Goal: Information Seeking & Learning: Learn about a topic

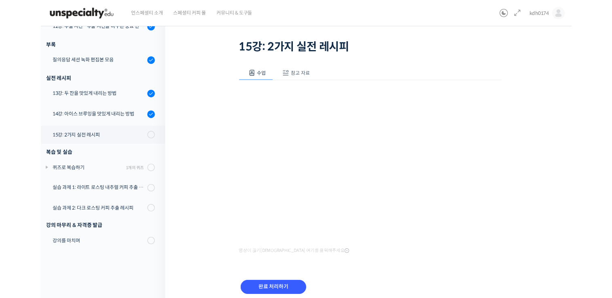
scroll to position [454, 0]
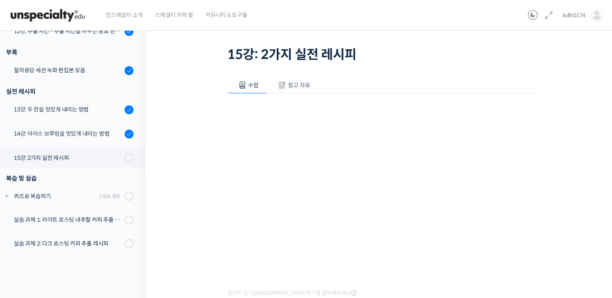
click at [590, 172] on div "기초부터 정확히, 브루잉 국가대표의 브루잉 AtoZ 클래스 15강: 2가지 실전 레시피 진행 중 수업 19 / 23 진행 중 ← 이전 15강:…" at bounding box center [381, 182] width 470 height 402
click at [299, 84] on span "참고 자료" at bounding box center [299, 85] width 22 height 7
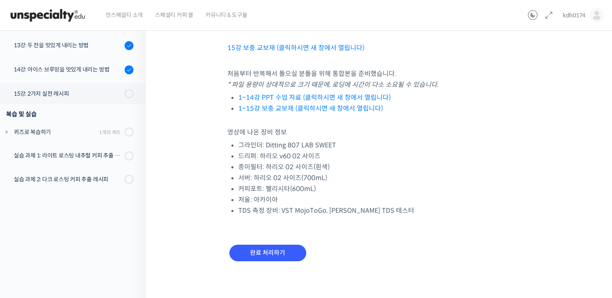
scroll to position [82, 0]
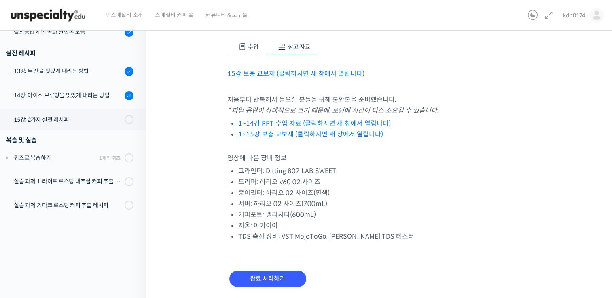
click at [284, 75] on link "15강 보충 교보재 (클릭하시면 새 창에서 열립니다)" at bounding box center [295, 74] width 137 height 8
click at [256, 48] on span "수업" at bounding box center [253, 46] width 11 height 7
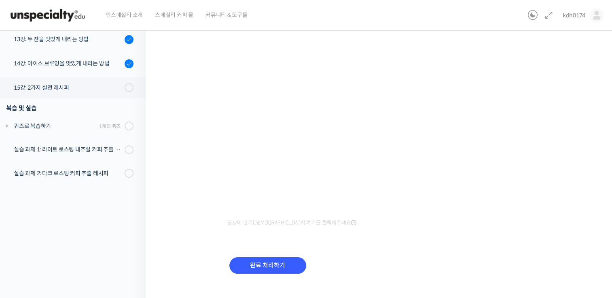
scroll to position [115, 0]
click at [244, 261] on input "완료 처리하기" at bounding box center [267, 265] width 77 height 17
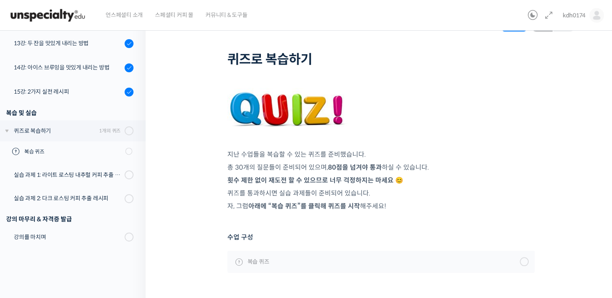
scroll to position [40, 0]
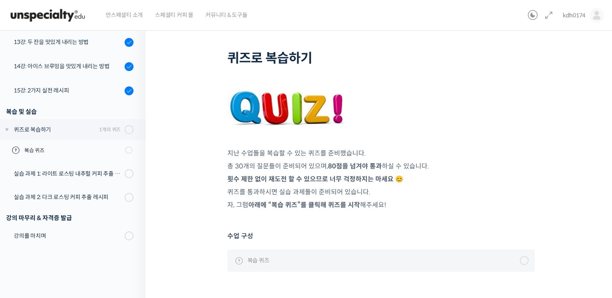
click at [522, 263] on div at bounding box center [524, 260] width 9 height 9
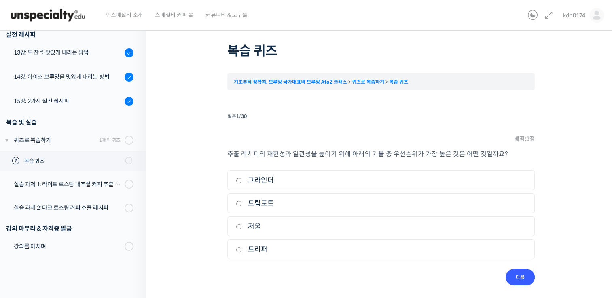
scroll to position [32, 0]
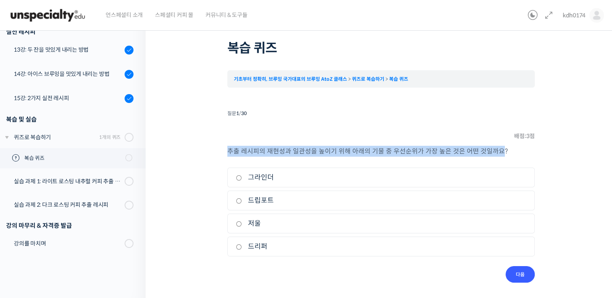
drag, startPoint x: 228, startPoint y: 150, endPoint x: 498, endPoint y: 154, distance: 270.2
click at [498, 154] on span "추출 레시피의 재현성과 일관성을 높이기 위해 아래의 기물 중 우선순위가 가장 높은 것은 어떤 것일까요?" at bounding box center [367, 151] width 281 height 8
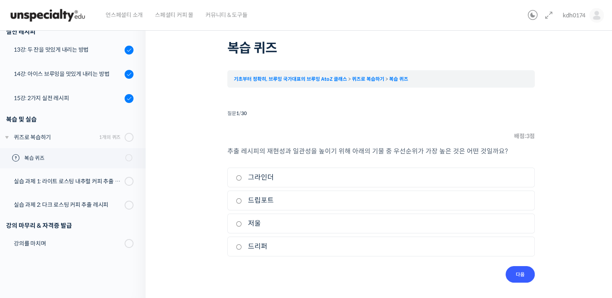
drag, startPoint x: 498, startPoint y: 154, endPoint x: 567, endPoint y: 196, distance: 80.5
click at [567, 196] on div "퀴즈 1 / 1 ← 이전 다음 → 복습 퀴즈 기초부터 정확히, 브루잉 국가대표의 브루잉 AtoZ 클래스 퀴즈로 복습하기 복습 퀴즈 Time l…" at bounding box center [380, 143] width 389 height 279
click at [239, 224] on input "저울" at bounding box center [239, 224] width 6 height 5
radio input "true"
click at [510, 273] on input "다음" at bounding box center [519, 274] width 29 height 17
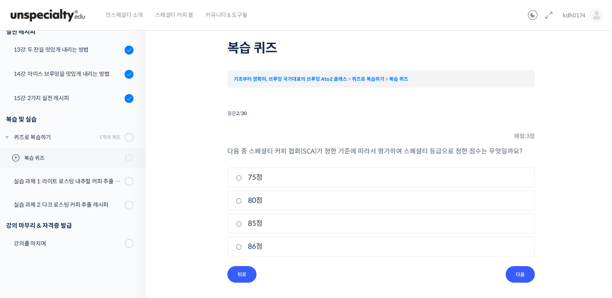
click at [239, 179] on input "75점" at bounding box center [239, 178] width 6 height 5
radio input "true"
click at [514, 272] on input "다음" at bounding box center [519, 274] width 29 height 17
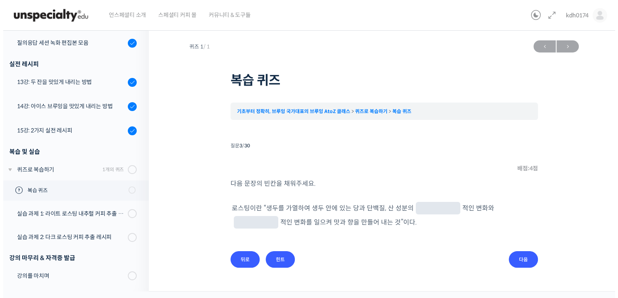
scroll to position [0, 0]
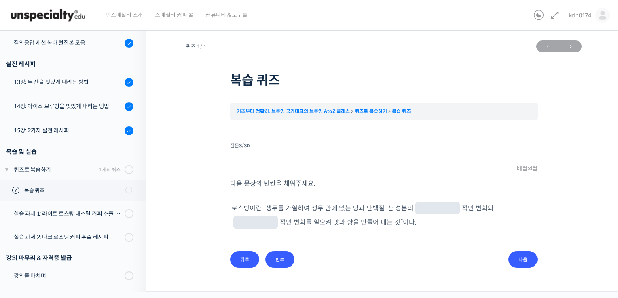
click at [431, 207] on input "text" at bounding box center [438, 209] width 38 height 8
click at [286, 257] on input "힌트" at bounding box center [279, 260] width 29 height 17
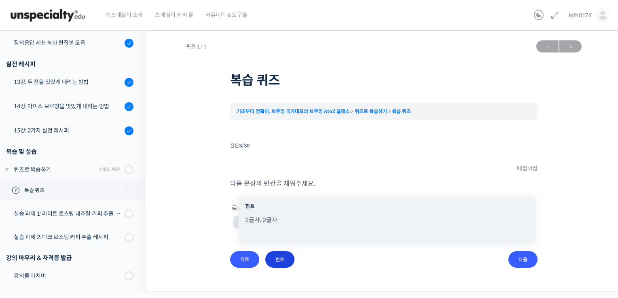
click at [288, 255] on input "힌트" at bounding box center [279, 260] width 29 height 17
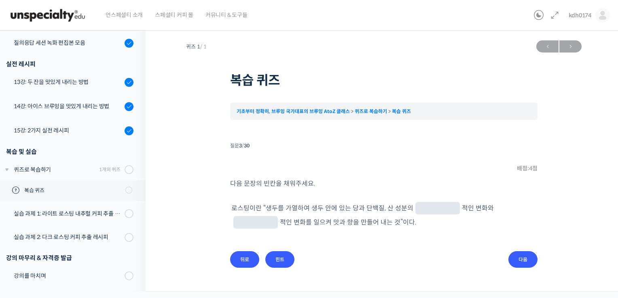
click at [436, 208] on input "text" at bounding box center [438, 209] width 38 height 8
type input "물리"
type input "화"
type input "화학"
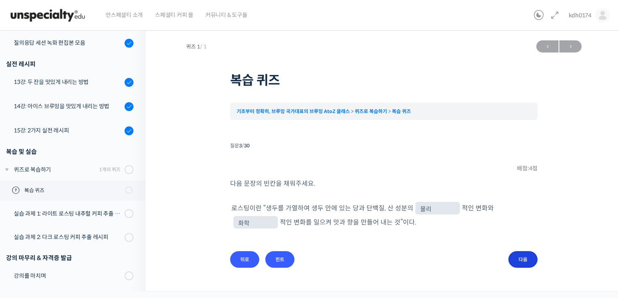
click at [527, 253] on input "다음" at bounding box center [522, 260] width 29 height 17
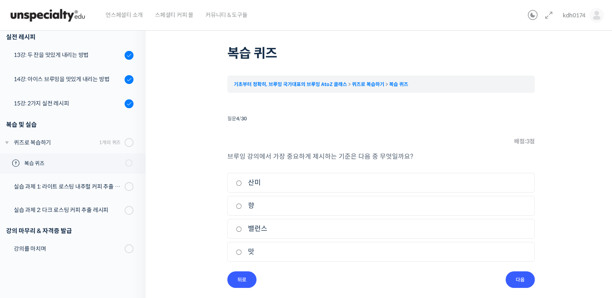
scroll to position [27, 0]
click at [240, 228] on input "밸런스" at bounding box center [239, 228] width 6 height 5
radio input "true"
click at [513, 277] on input "다음" at bounding box center [519, 279] width 29 height 17
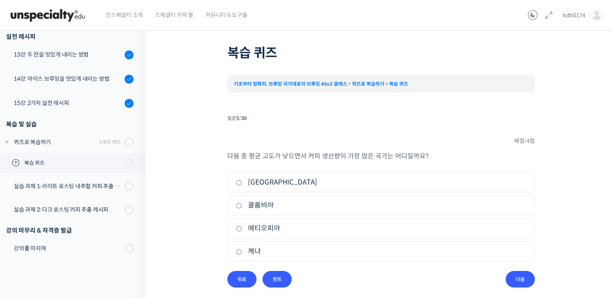
click at [273, 181] on label "브라질" at bounding box center [381, 182] width 290 height 11
click at [242, 181] on input "브라질" at bounding box center [239, 182] width 6 height 5
radio input "true"
click at [531, 270] on div "다음 중 평균 고도가 낮으면서 커피 생산량이 가장 많은 국가는 어디일까요? 1. 브라질 2. 콜롬비아 3. 에티오피아 4. 케냐" at bounding box center [380, 211] width 307 height 121
click at [529, 273] on input "다음" at bounding box center [519, 279] width 29 height 17
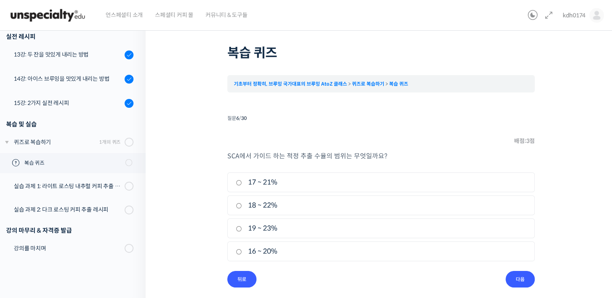
click at [264, 184] on label "17 ~ 21%" at bounding box center [381, 182] width 290 height 11
click at [242, 184] on input "17 ~ 21%" at bounding box center [239, 182] width 6 height 5
radio input "true"
click at [520, 271] on input "다음" at bounding box center [519, 279] width 29 height 17
click at [256, 229] on label "역치" at bounding box center [381, 228] width 290 height 11
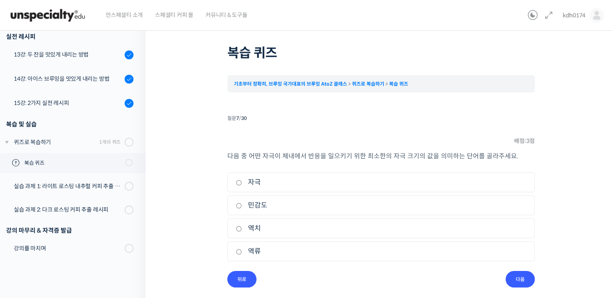
click at [242, 229] on input "역치" at bounding box center [239, 228] width 6 height 5
radio input "true"
click at [519, 279] on input "다음" at bounding box center [519, 279] width 29 height 17
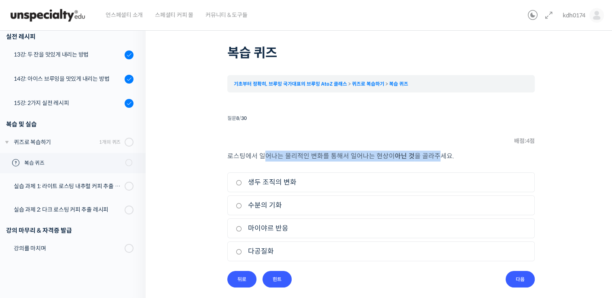
drag, startPoint x: 264, startPoint y: 159, endPoint x: 436, endPoint y: 154, distance: 171.1
click at [436, 154] on p "로스팅에서 일어나는 물리적인 변화를 통해서 일어나는 현상이 아닌 것 을 골라주세요." at bounding box center [380, 156] width 307 height 11
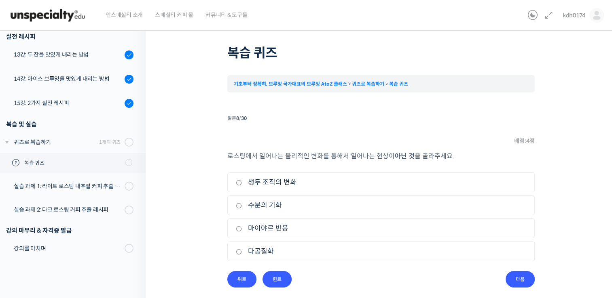
click at [257, 251] on label "다공질화" at bounding box center [381, 251] width 290 height 11
click at [242, 251] on input "다공질화" at bounding box center [239, 252] width 6 height 5
radio input "true"
click at [540, 282] on div "퀴즈 1 / 1 ← 이전 다음 → 복습 퀴즈 기초부터 정확히, 브루잉 국가대표의 브루잉 AtoZ 클래스 퀴즈로 복습하기 복습 퀴즈 Time l…" at bounding box center [380, 148] width 389 height 279
click at [530, 276] on input "다음" at bounding box center [519, 279] width 29 height 17
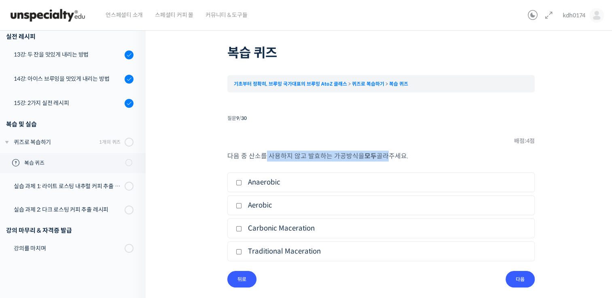
drag, startPoint x: 266, startPoint y: 157, endPoint x: 379, endPoint y: 159, distance: 112.9
click at [379, 159] on p "다음 중 산소를 사용하지 않고 발효하는 가공방식을 모두 골라주세요." at bounding box center [380, 156] width 307 height 11
click at [273, 186] on label "Anaerobic" at bounding box center [381, 182] width 290 height 11
click at [242, 186] on input "Anaerobic" at bounding box center [239, 182] width 6 height 5
checkbox input "true"
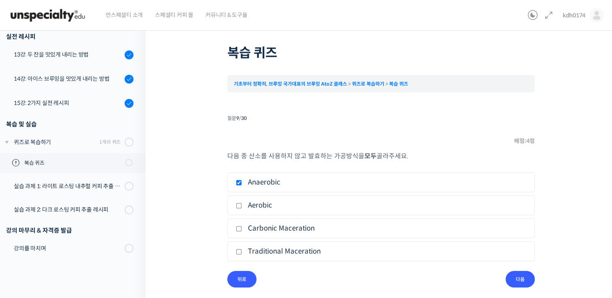
click at [293, 229] on label "Carbonic Maceration" at bounding box center [381, 228] width 290 height 11
click at [242, 229] on input "Carbonic Maceration" at bounding box center [239, 228] width 6 height 5
checkbox input "true"
click at [527, 277] on input "다음" at bounding box center [519, 279] width 29 height 17
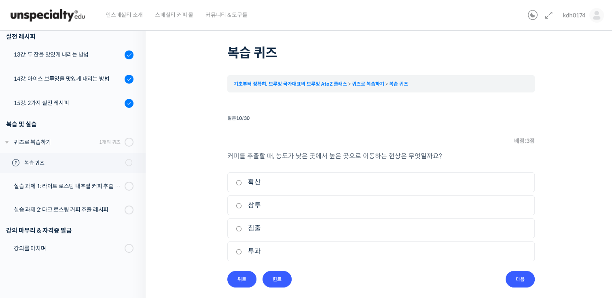
click at [260, 183] on label "확산" at bounding box center [381, 182] width 290 height 11
click at [242, 183] on input "확산" at bounding box center [239, 182] width 6 height 5
radio input "true"
click at [526, 277] on input "다음" at bounding box center [519, 279] width 29 height 17
click at [298, 206] on label "투과" at bounding box center [381, 205] width 290 height 11
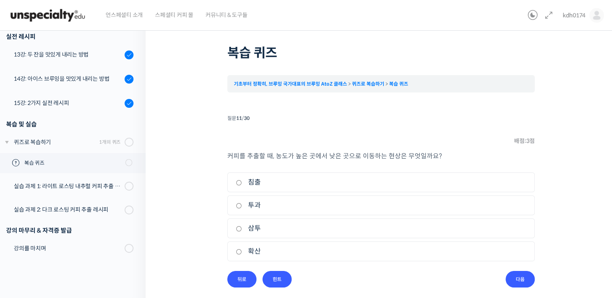
click at [242, 206] on input "투과" at bounding box center [239, 205] width 6 height 5
radio input "true"
click at [300, 226] on label "삼투" at bounding box center [381, 228] width 290 height 11
click at [242, 226] on input "삼투" at bounding box center [239, 228] width 6 height 5
radio input "true"
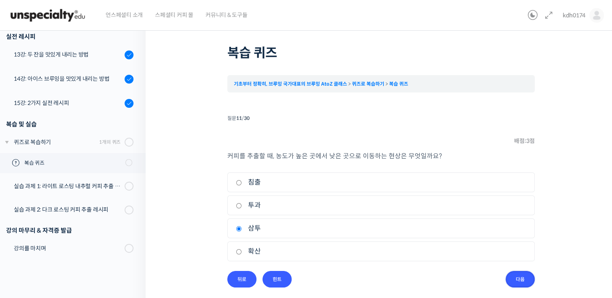
click at [510, 277] on input "다음" at bounding box center [519, 279] width 29 height 17
click at [283, 181] on label "경도" at bounding box center [381, 182] width 290 height 11
click at [242, 181] on input "경도" at bounding box center [239, 182] width 6 height 5
radio input "true"
click at [523, 283] on input "다음" at bounding box center [519, 279] width 29 height 17
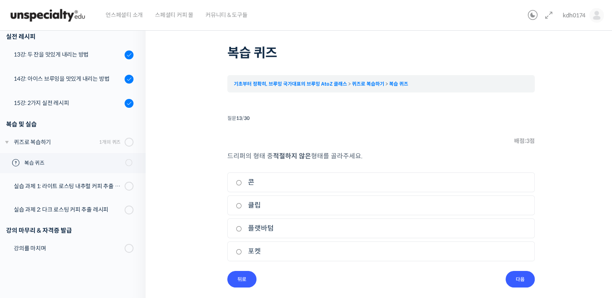
click at [272, 208] on label "클립" at bounding box center [381, 205] width 290 height 11
click at [242, 208] on input "클립" at bounding box center [239, 205] width 6 height 5
radio input "true"
click at [529, 279] on input "다음" at bounding box center [519, 279] width 29 height 17
click at [262, 253] on label "디셈버" at bounding box center [381, 251] width 290 height 11
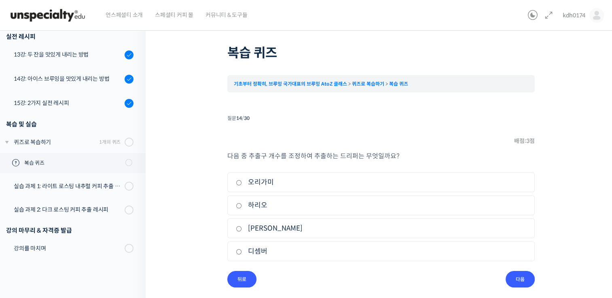
click at [242, 253] on input "디셈버" at bounding box center [239, 252] width 6 height 5
radio input "true"
click at [506, 276] on input "다음" at bounding box center [519, 279] width 29 height 17
click at [285, 184] on label "프렌치 프레스" at bounding box center [381, 182] width 290 height 11
click at [242, 184] on input "프렌치 프레스" at bounding box center [239, 182] width 6 height 5
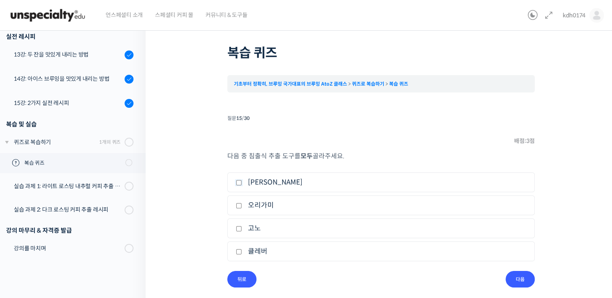
checkbox input "true"
click at [266, 252] on label "클레버" at bounding box center [381, 251] width 290 height 11
click at [242, 252] on input "클레버" at bounding box center [239, 252] width 6 height 5
checkbox input "true"
click at [514, 278] on input "다음" at bounding box center [519, 279] width 29 height 17
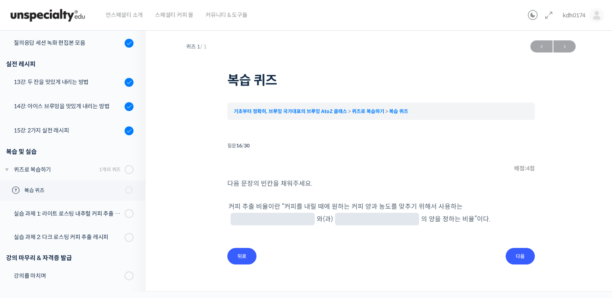
scroll to position [0, 0]
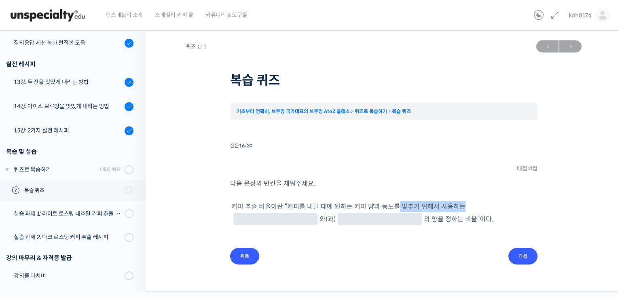
drag, startPoint x: 393, startPoint y: 208, endPoint x: 473, endPoint y: 216, distance: 79.6
click at [473, 216] on p "커피 추출 비율이란 “ 커피를 내릴 때에 원하는 커피 양과 농도를 맞추기 위해서 사용하는 와(과) 의 양 을 정하는 비율”이다." at bounding box center [383, 213] width 305 height 25
click at [404, 242] on ul "커피 추출 비율이란 “ 커피를 내릴 때에 원하는 커피 양과 농도를 맞추기 위해서 사용하는 와(과) 의 양 을 정하는 비율”이다." at bounding box center [383, 221] width 307 height 42
drag, startPoint x: 382, startPoint y: 211, endPoint x: 436, endPoint y: 216, distance: 54.0
click at [436, 216] on p "커피 추출 비율이란 “ 커피를 내릴 때에 원하는 커피 양과 농도를 맞추기 위해서 사용하는 와(과) 의 양 을 정하는 비율”이다." at bounding box center [383, 213] width 305 height 25
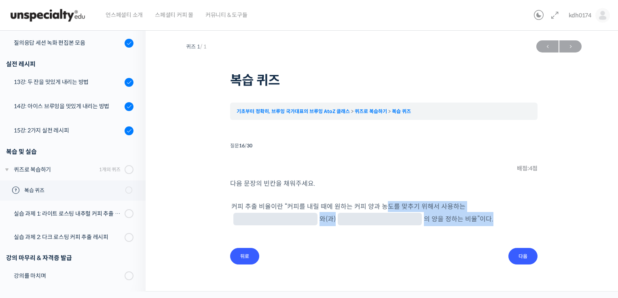
drag, startPoint x: 436, startPoint y: 216, endPoint x: 437, endPoint y: 227, distance: 11.0
click at [437, 226] on p "커피 추출 비율이란 “ 커피를 내릴 때에 원하는 커피 양과 농도를 맞추기 위해서 사용하는 와(과) 의 양 을 정하는 비율”이다." at bounding box center [383, 213] width 305 height 25
click at [487, 216] on p "커피 추출 비율이란 “ 커피를 내릴 때에 원하는 커피 양과 농도를 맞추기 위해서 사용하는 와(과) 의 양 을 정하는 비율”이다." at bounding box center [383, 213] width 305 height 25
click at [314, 216] on input "text" at bounding box center [276, 220] width 78 height 8
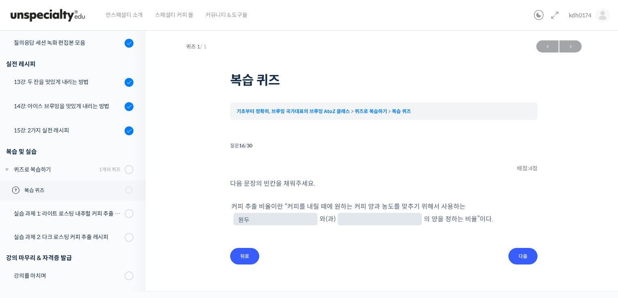
type input "원두"
type input "물"
click at [533, 260] on input "다음" at bounding box center [522, 256] width 29 height 17
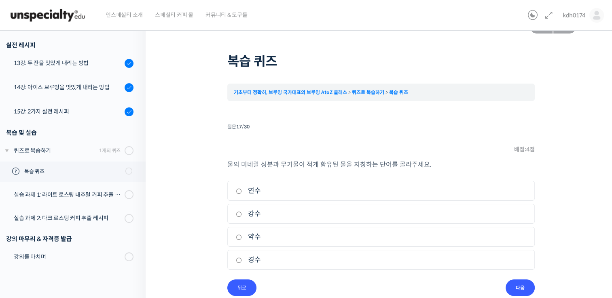
scroll to position [21, 0]
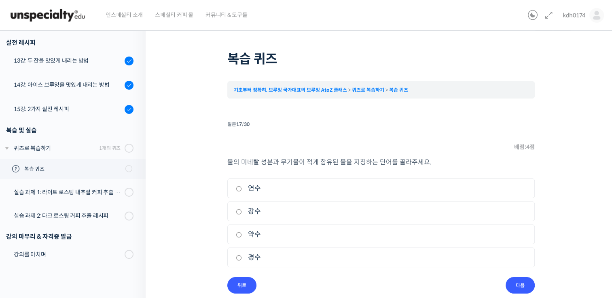
click at [258, 256] on label "경수" at bounding box center [381, 257] width 290 height 11
click at [242, 256] on input "경수" at bounding box center [239, 258] width 6 height 5
radio input "true"
click at [532, 284] on input "다음" at bounding box center [519, 285] width 29 height 17
click at [275, 189] on label "엑시디티" at bounding box center [381, 188] width 290 height 11
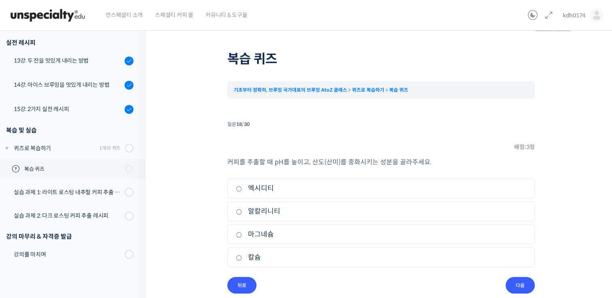
click at [242, 189] on input "엑시디티" at bounding box center [239, 188] width 6 height 5
radio input "true"
click at [514, 283] on input "다음" at bounding box center [519, 285] width 29 height 17
click at [266, 215] on label "농도가 상승함" at bounding box center [381, 211] width 290 height 11
click at [242, 215] on input "농도가 상승함" at bounding box center [239, 211] width 6 height 5
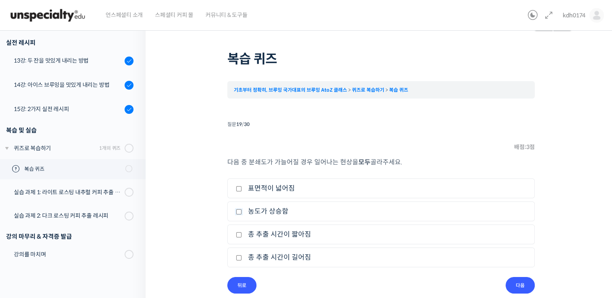
checkbox input "true"
click at [277, 258] on label "총 추출 시간이 길어짐" at bounding box center [381, 257] width 290 height 11
click at [242, 258] on input "총 추출 시간이 길어짐" at bounding box center [239, 258] width 6 height 5
checkbox input "true"
click at [512, 282] on input "다음" at bounding box center [519, 285] width 29 height 17
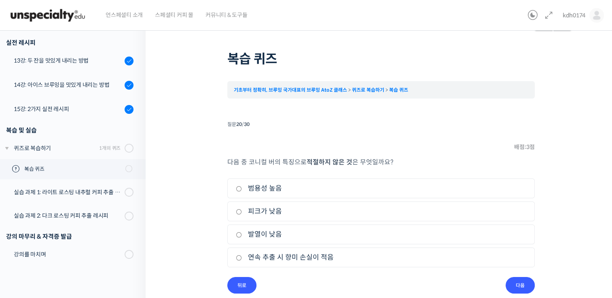
click at [284, 234] on label "발열이 낮음" at bounding box center [381, 234] width 290 height 11
click at [242, 234] on input "발열이 낮음" at bounding box center [239, 235] width 6 height 5
radio input "true"
click at [283, 234] on label "발열이 낮음" at bounding box center [381, 234] width 290 height 11
click at [242, 234] on input "발열이 낮음" at bounding box center [239, 235] width 6 height 5
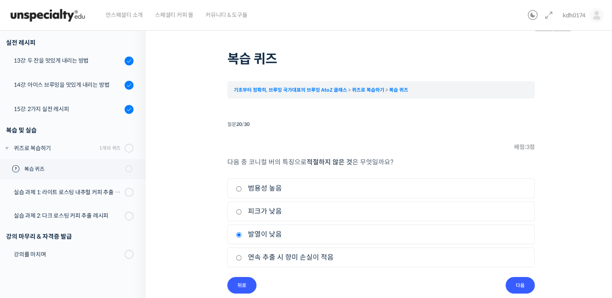
click at [298, 259] on label "연속 추출 시 향미 손실이 적음" at bounding box center [381, 257] width 290 height 11
click at [242, 259] on input "연속 추출 시 향미 손실이 적음" at bounding box center [239, 258] width 6 height 5
radio input "true"
click at [527, 279] on input "다음" at bounding box center [519, 285] width 29 height 17
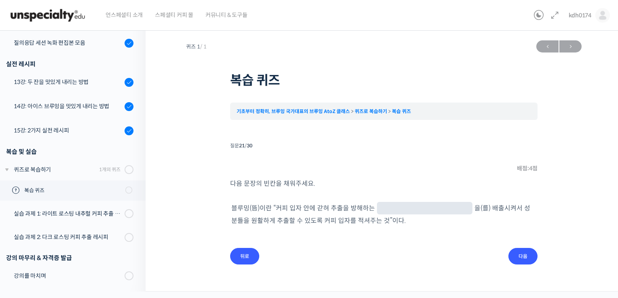
click at [391, 208] on input "text" at bounding box center [424, 209] width 89 height 8
type input "이산화탄소"
click at [514, 256] on input "다음" at bounding box center [522, 256] width 29 height 17
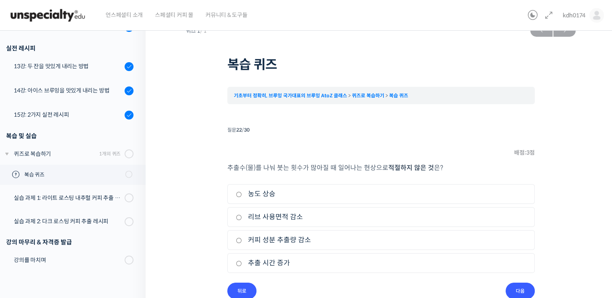
scroll to position [17, 0]
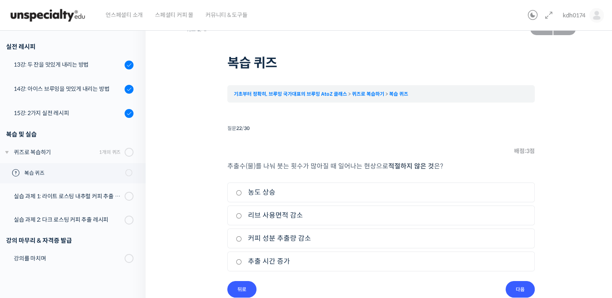
click at [265, 192] on label "농도 상승" at bounding box center [381, 192] width 290 height 11
click at [242, 192] on input "농도 상승" at bounding box center [239, 192] width 6 height 5
radio input "true"
click at [520, 287] on input "다음" at bounding box center [519, 289] width 29 height 17
click at [291, 218] on label "리브 사용면적 증가" at bounding box center [381, 215] width 290 height 11
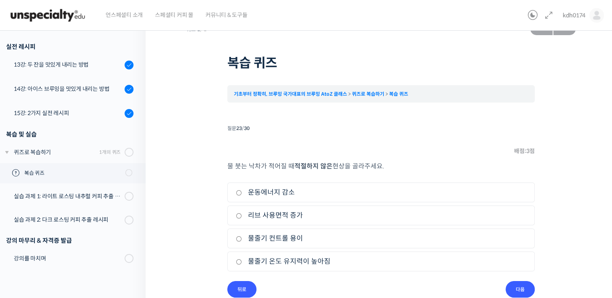
click at [242, 218] on input "리브 사용면적 증가" at bounding box center [239, 216] width 6 height 5
radio input "true"
click at [518, 287] on input "다음" at bounding box center [519, 289] width 29 height 17
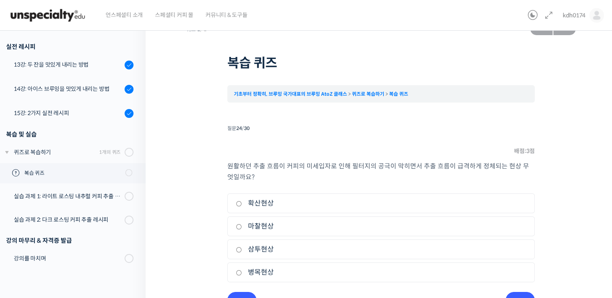
scroll to position [31, 0]
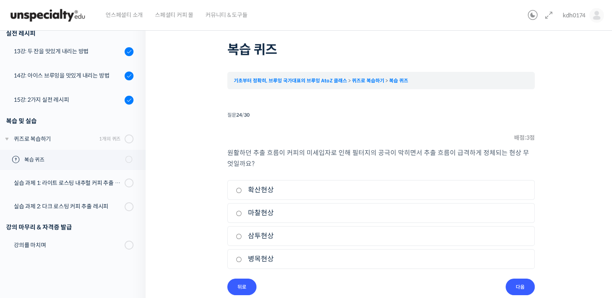
click at [270, 209] on label "마찰현상" at bounding box center [381, 213] width 290 height 11
click at [242, 211] on input "마찰현상" at bounding box center [239, 213] width 6 height 5
radio input "true"
click at [508, 286] on input "다음" at bounding box center [519, 287] width 29 height 17
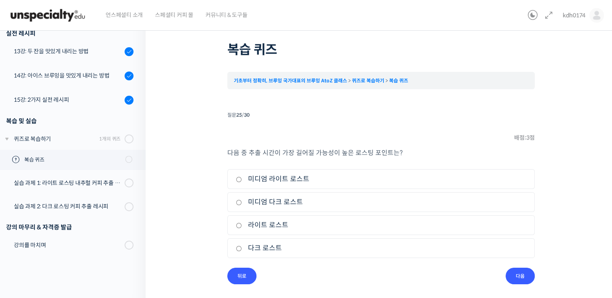
click at [269, 231] on label "라이트 로스트" at bounding box center [381, 225] width 290 height 11
click at [242, 228] on input "라이트 로스트" at bounding box center [239, 225] width 6 height 5
radio input "true"
click at [521, 275] on input "다음" at bounding box center [519, 276] width 29 height 17
click at [284, 249] on label "나눠 붓는 횟수" at bounding box center [381, 248] width 290 height 11
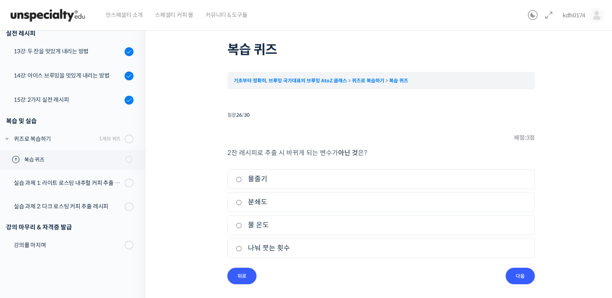
click at [242, 249] on input "나눠 붓는 횟수" at bounding box center [239, 248] width 6 height 5
radio input "true"
click at [517, 272] on input "다음" at bounding box center [519, 276] width 29 height 17
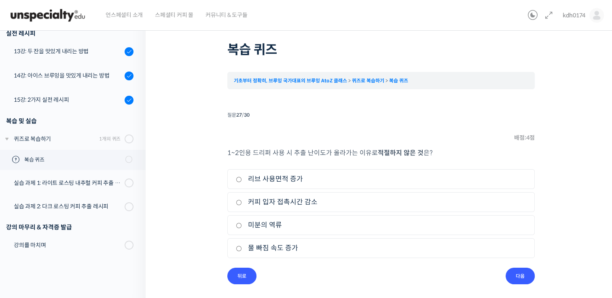
drag, startPoint x: 319, startPoint y: 226, endPoint x: 379, endPoint y: 241, distance: 61.5
click at [319, 226] on label "미분의 역류" at bounding box center [381, 225] width 290 height 11
click at [242, 226] on input "미분의 역류" at bounding box center [239, 225] width 6 height 5
radio input "true"
click at [531, 275] on input "다음" at bounding box center [519, 276] width 29 height 17
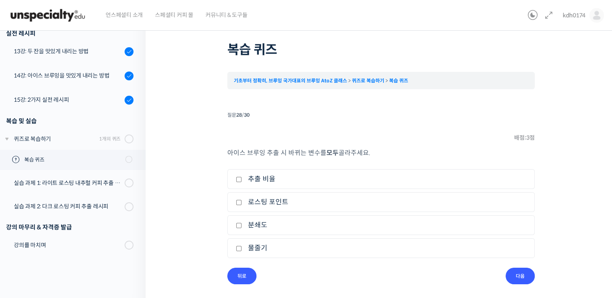
click at [272, 224] on label "분쇄도" at bounding box center [381, 225] width 290 height 11
click at [242, 224] on input "분쇄도" at bounding box center [239, 225] width 6 height 5
checkbox input "true"
click at [266, 248] on label "물줄기" at bounding box center [381, 248] width 290 height 11
click at [242, 248] on input "물줄기" at bounding box center [239, 248] width 6 height 5
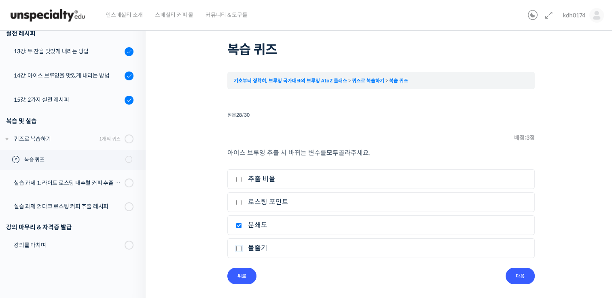
checkbox input "true"
click at [281, 184] on label "추출 비율" at bounding box center [381, 179] width 290 height 11
click at [242, 182] on input "추출 비율" at bounding box center [239, 179] width 6 height 5
checkbox input "true"
click at [516, 268] on input "다음" at bounding box center [519, 276] width 29 height 17
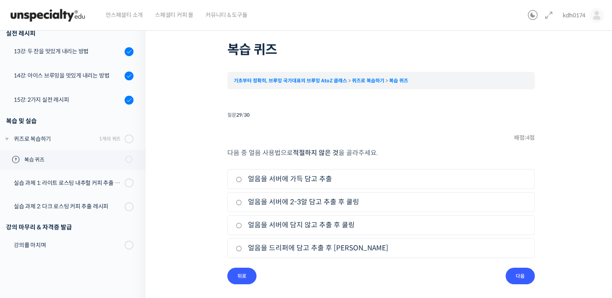
click at [324, 181] on label "얼음을 서버에 가득 담고 추출" at bounding box center [381, 179] width 290 height 11
click at [242, 181] on input "얼음을 서버에 가득 담고 추출" at bounding box center [239, 179] width 6 height 5
radio input "true"
click at [522, 277] on input "다음" at bounding box center [519, 276] width 29 height 17
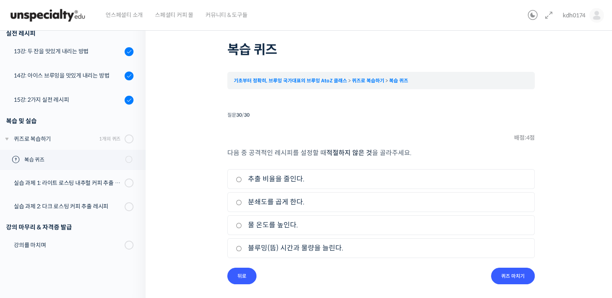
click at [299, 180] on label "추출 비율을 줄인다." at bounding box center [381, 179] width 290 height 11
click at [242, 180] on input "추출 비율을 줄인다." at bounding box center [239, 179] width 6 height 5
radio input "true"
click at [511, 277] on input "퀴즈 마치기" at bounding box center [513, 276] width 44 height 17
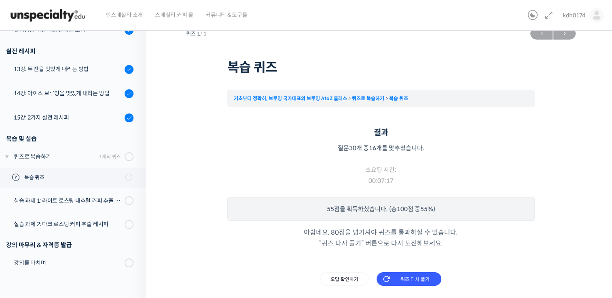
scroll to position [17, 0]
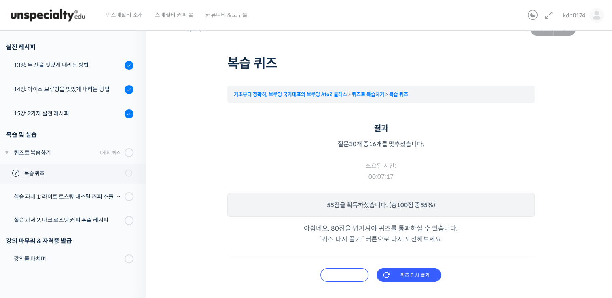
click at [357, 272] on input "오답 확인하기" at bounding box center [344, 276] width 48 height 14
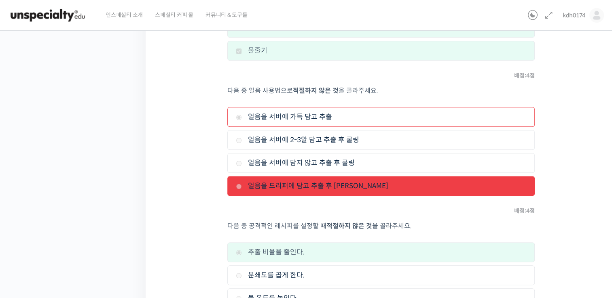
scroll to position [3930, 0]
